Goal: Task Accomplishment & Management: Manage account settings

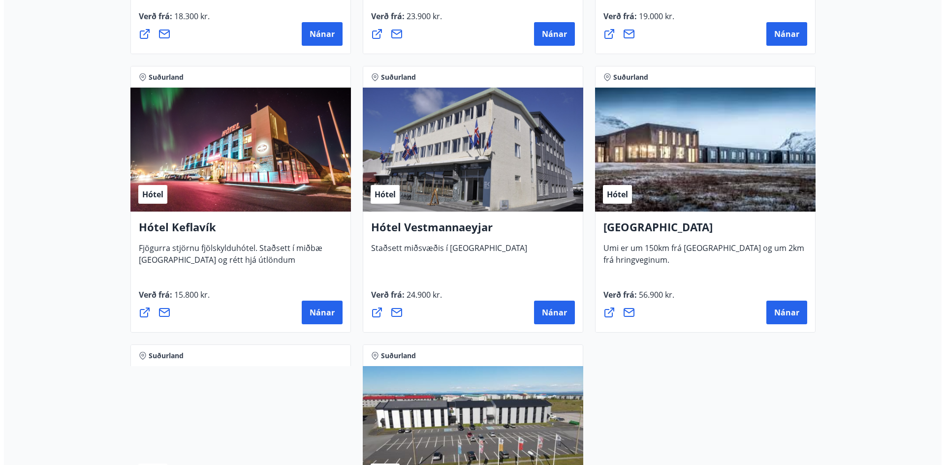
scroll to position [2331, 0]
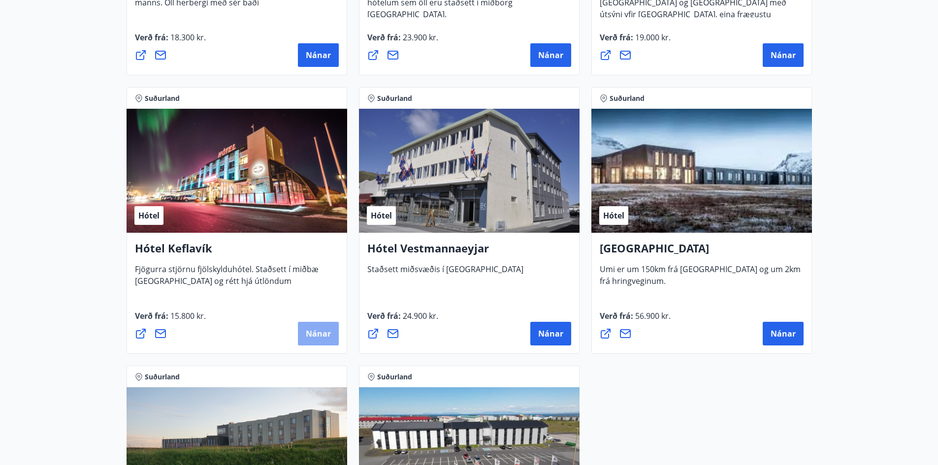
click at [329, 335] on span "Nánar" at bounding box center [318, 333] width 25 height 11
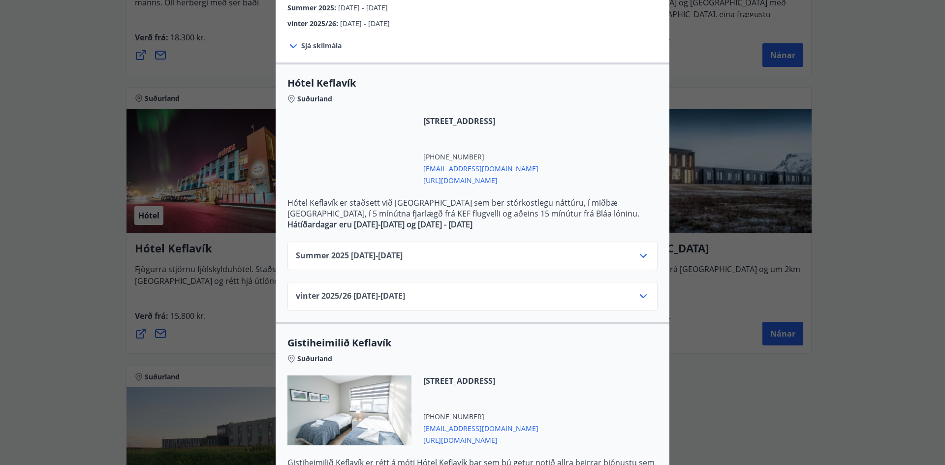
scroll to position [148, 0]
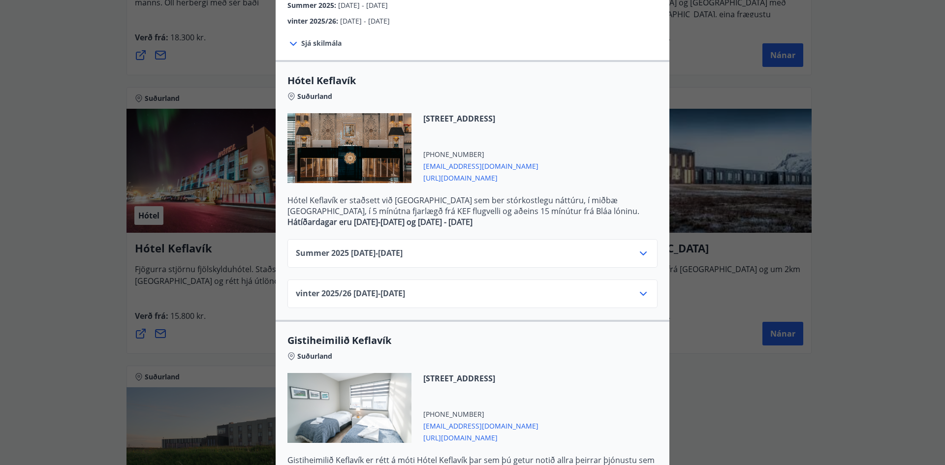
click at [640, 293] on icon at bounding box center [643, 294] width 12 height 12
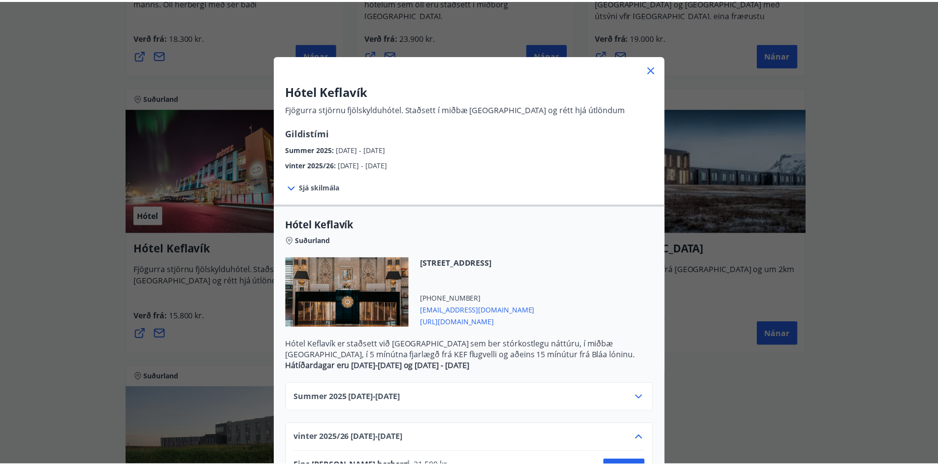
scroll to position [0, 0]
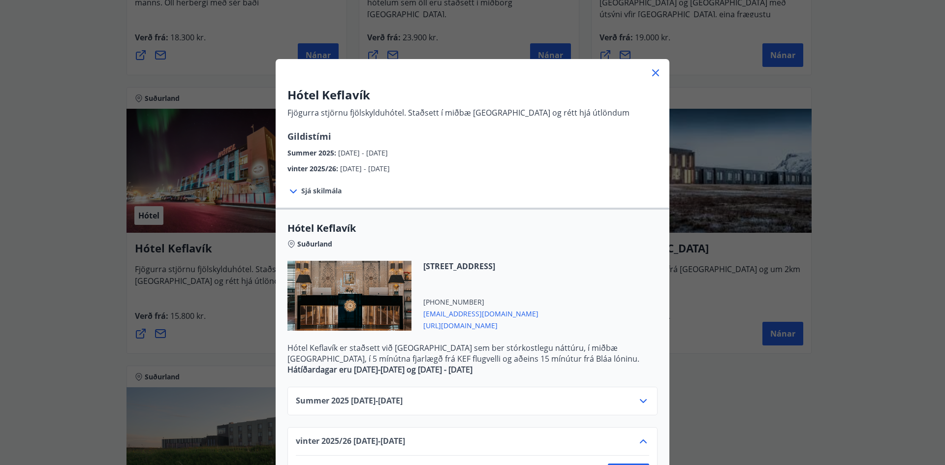
click at [845, 253] on div "Hótel Keflavík Fjögurra stjörnu fjölskylduhótel. Staðsett í miðbæ [GEOGRAPHIC_D…" at bounding box center [472, 232] width 945 height 465
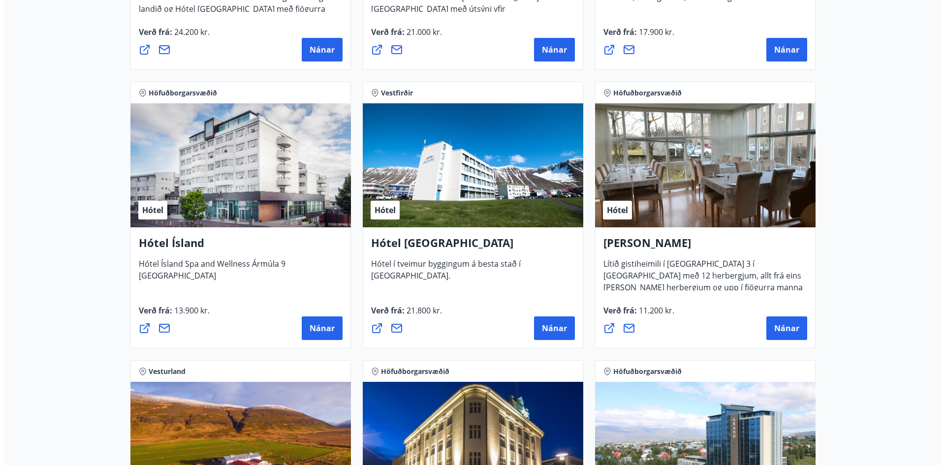
scroll to position [1495, 0]
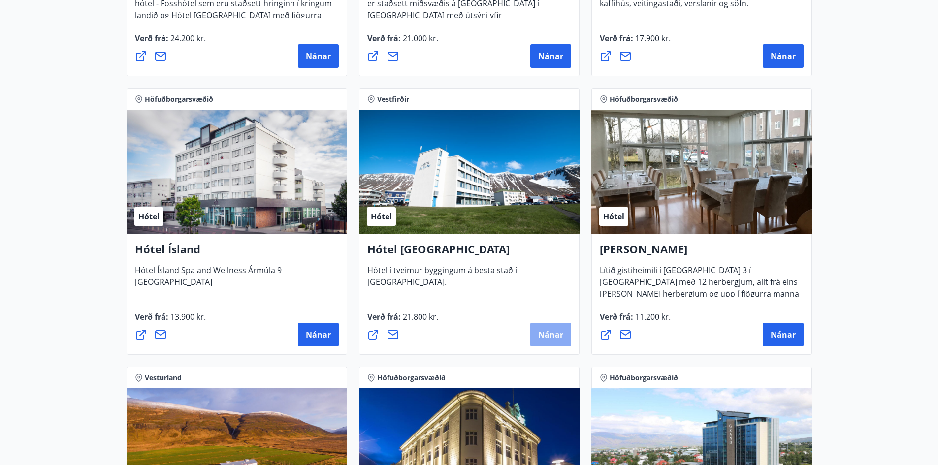
click at [546, 331] on span "Nánar" at bounding box center [550, 334] width 25 height 11
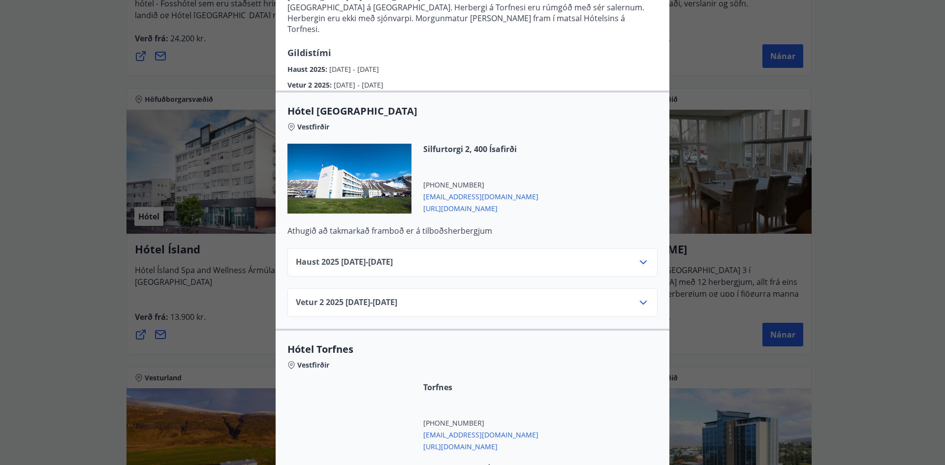
scroll to position [188, 0]
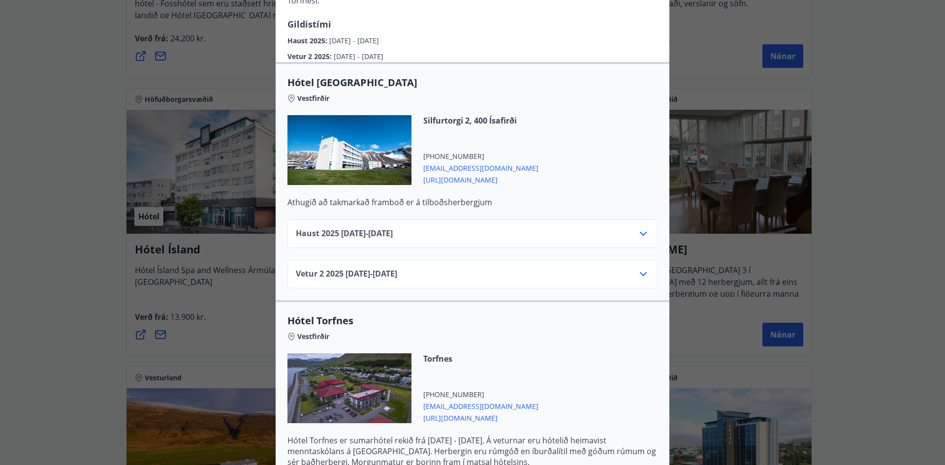
click at [638, 268] on icon at bounding box center [643, 274] width 12 height 12
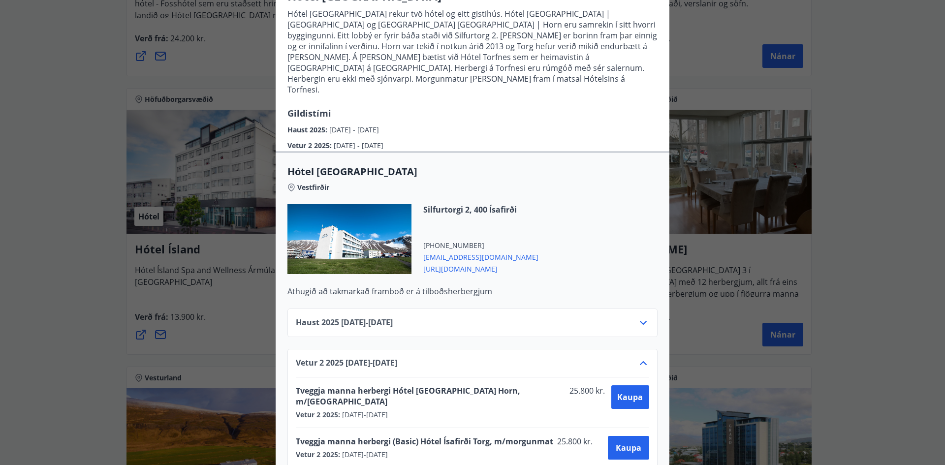
scroll to position [0, 0]
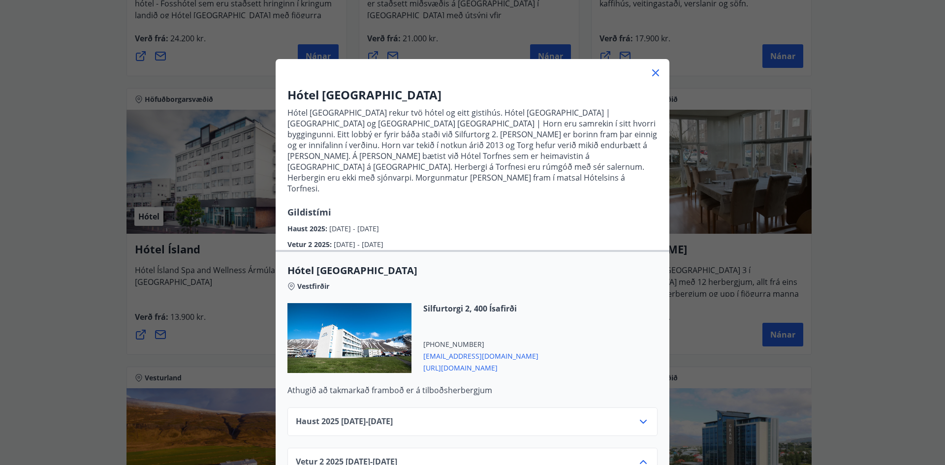
click at [654, 73] on icon at bounding box center [656, 73] width 12 height 12
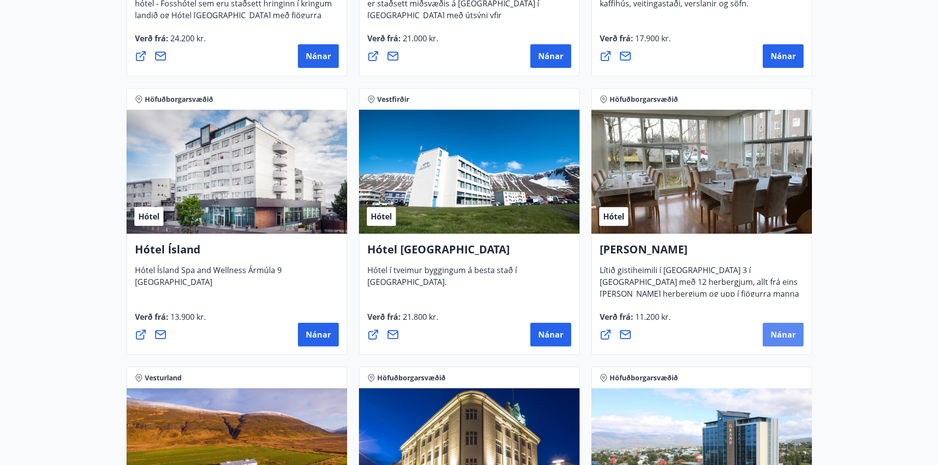
click at [777, 335] on span "Nánar" at bounding box center [782, 334] width 25 height 11
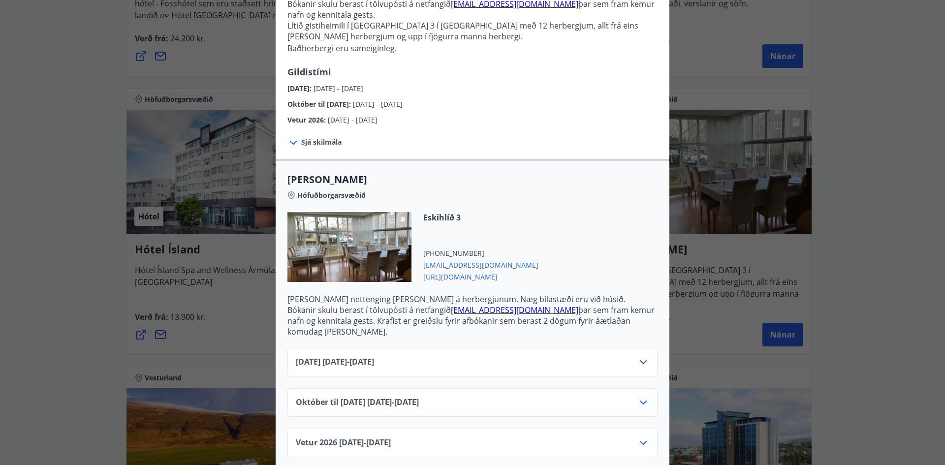
scroll to position [110, 0]
click at [642, 395] on icon at bounding box center [643, 401] width 12 height 12
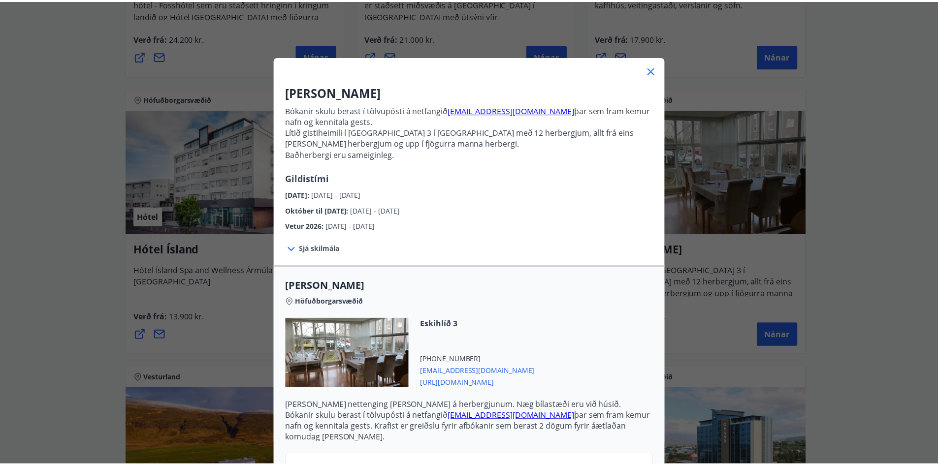
scroll to position [0, 0]
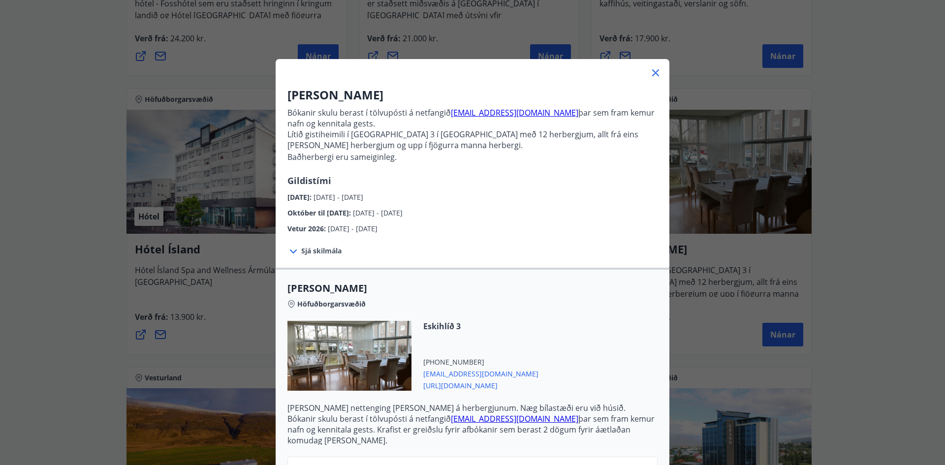
click at [654, 70] on icon at bounding box center [656, 73] width 12 height 12
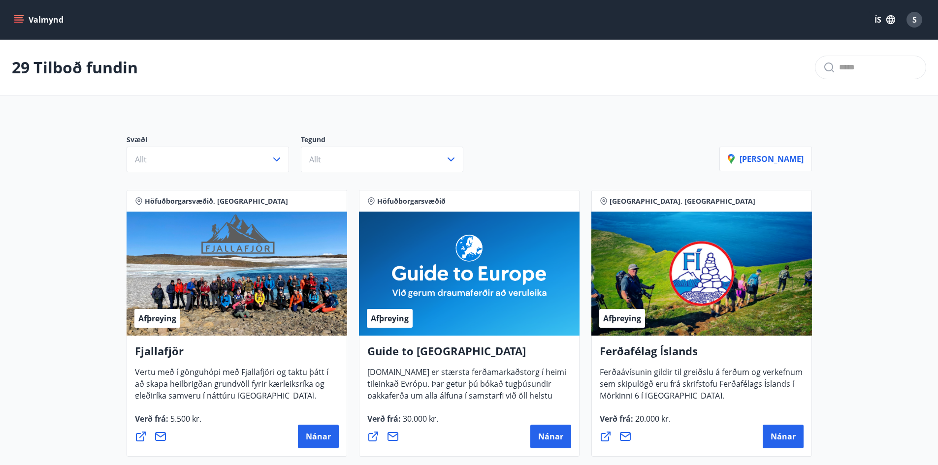
click at [21, 19] on icon "menu" at bounding box center [19, 20] width 10 height 10
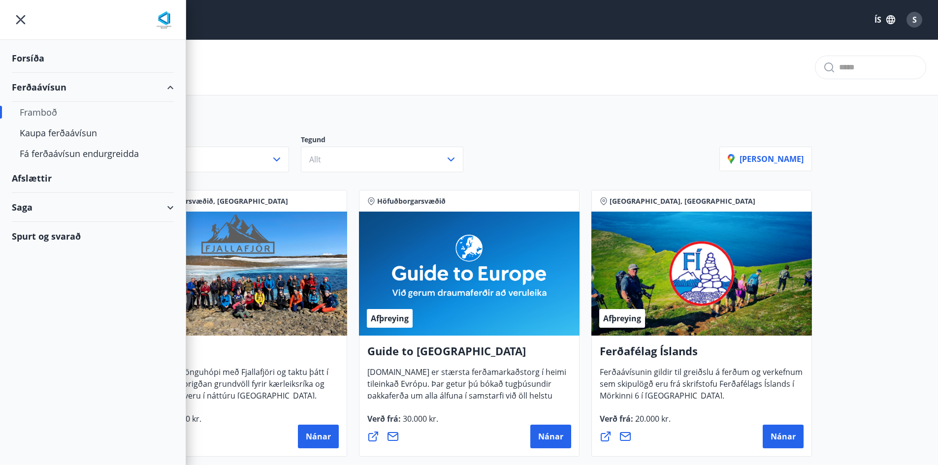
click at [29, 56] on div "Forsíða" at bounding box center [93, 58] width 162 height 29
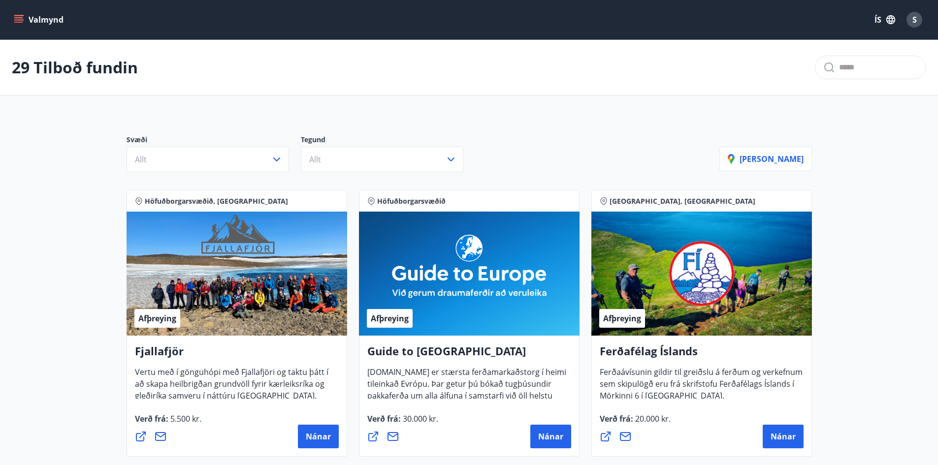
click at [913, 22] on span "S" at bounding box center [914, 19] width 4 height 11
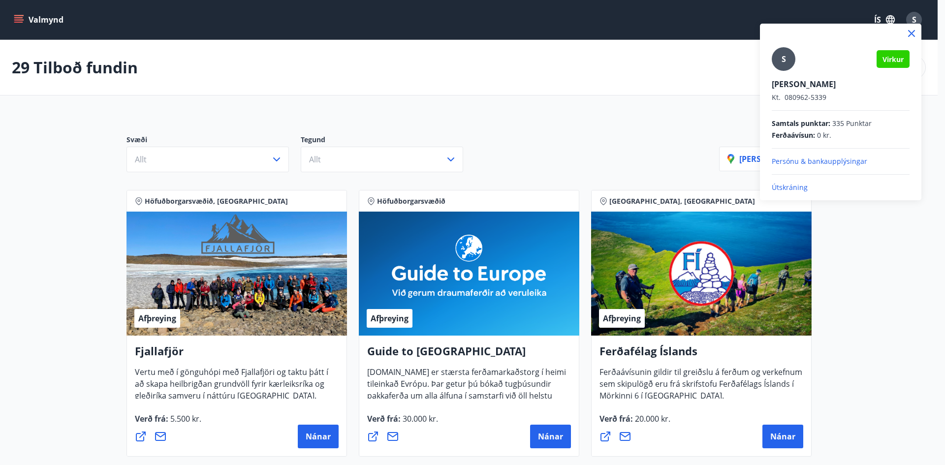
click at [620, 80] on div at bounding box center [472, 232] width 945 height 465
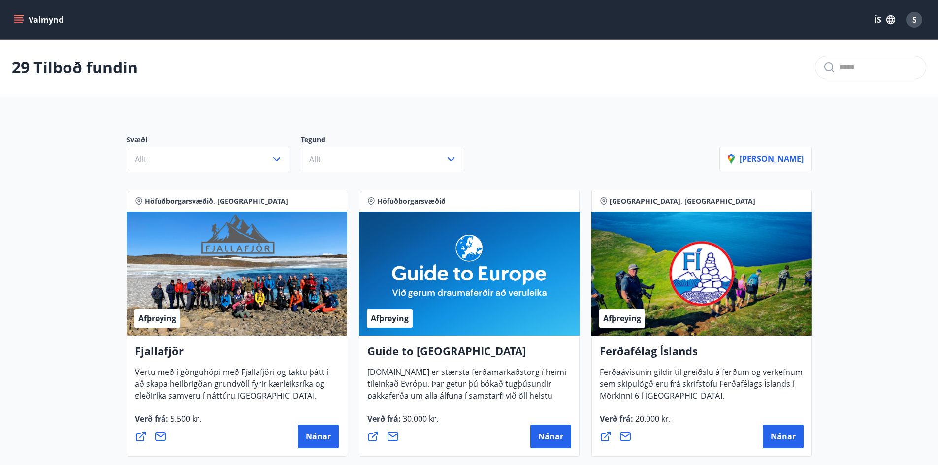
click at [913, 22] on span "S" at bounding box center [914, 19] width 4 height 11
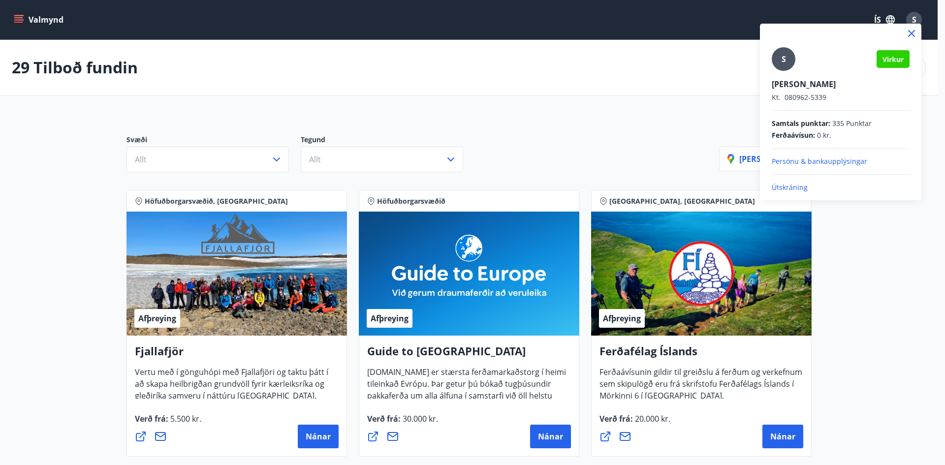
click at [794, 188] on p "Útskráning" at bounding box center [841, 188] width 138 height 10
